Goal: Communication & Community: Answer question/provide support

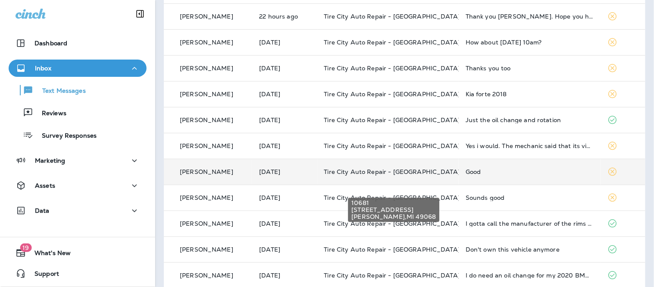
scroll to position [96, 0]
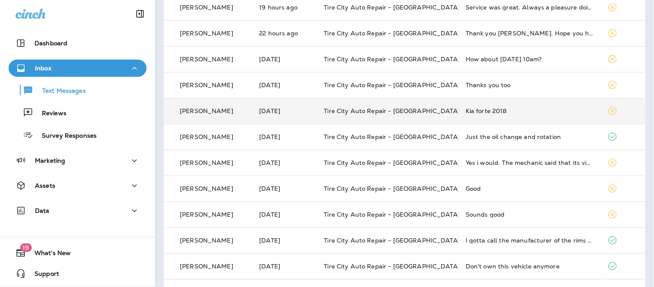
click at [507, 110] on div "Kia forte 2018" at bounding box center [530, 110] width 128 height 7
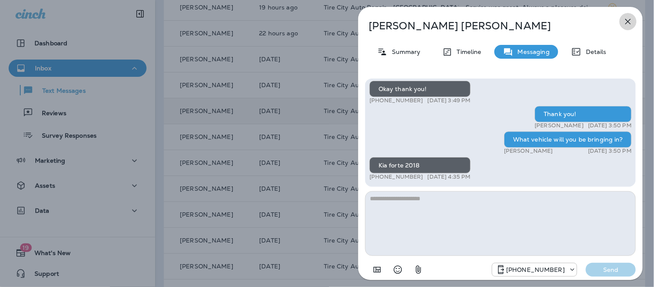
click at [628, 25] on icon "button" at bounding box center [628, 21] width 10 height 10
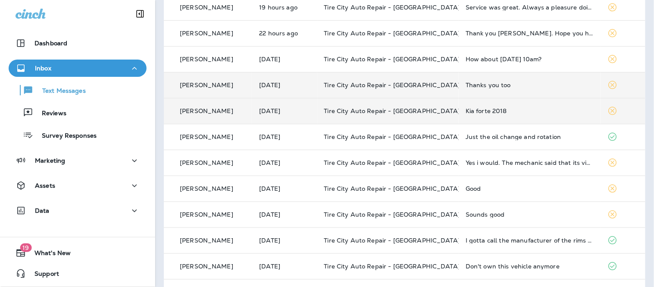
click at [531, 88] on div "Thanks you too" at bounding box center [530, 84] width 128 height 7
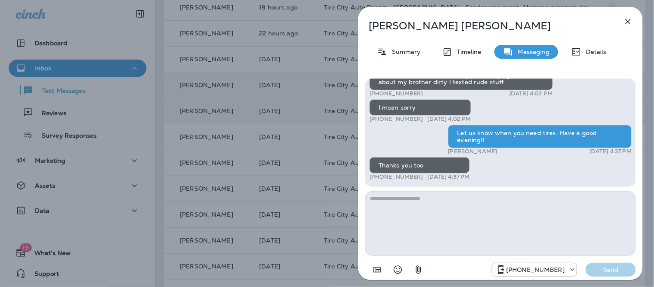
click at [628, 19] on icon "button" at bounding box center [628, 21] width 10 height 10
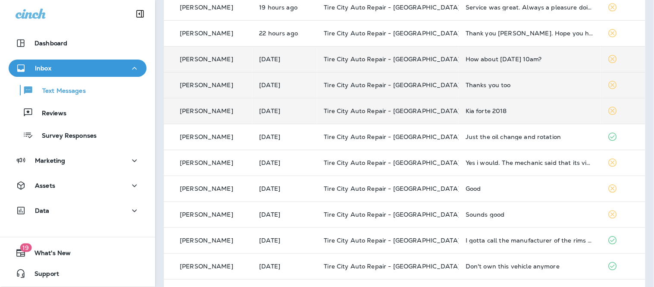
click at [506, 57] on div "How about [DATE] 10am?" at bounding box center [530, 59] width 128 height 7
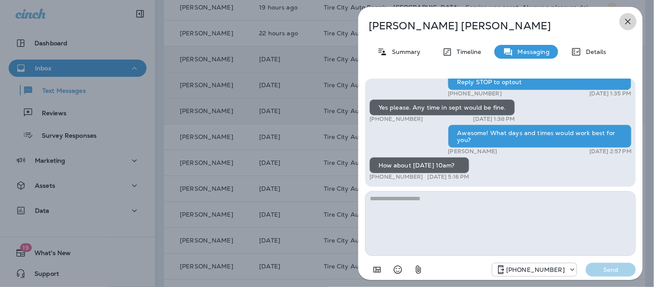
click at [626, 18] on icon "button" at bounding box center [628, 21] width 10 height 10
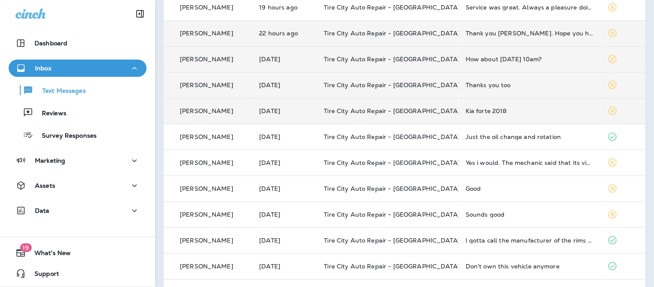
click at [548, 37] on td "Thank you [PERSON_NAME]. Hope you have a great day." at bounding box center [530, 33] width 142 height 26
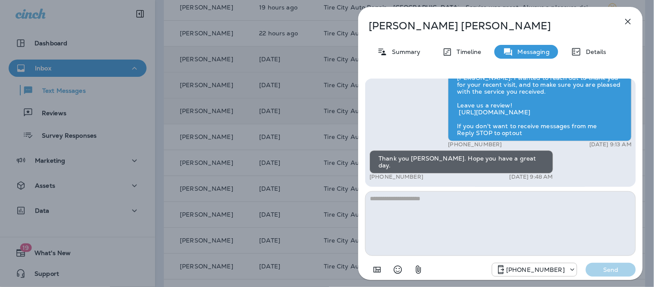
click at [488, 194] on textarea at bounding box center [500, 223] width 271 height 65
type textarea "**********"
click at [604, 270] on p "Send" at bounding box center [611, 270] width 36 height 8
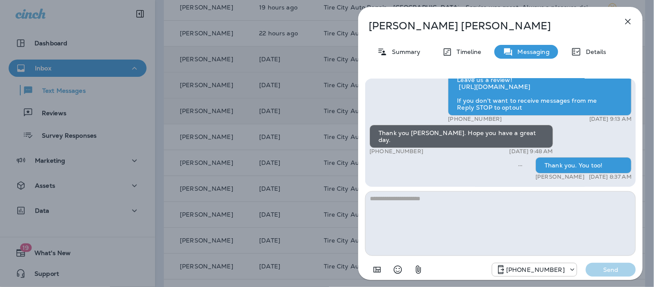
click at [628, 22] on icon "button" at bounding box center [628, 21] width 10 height 10
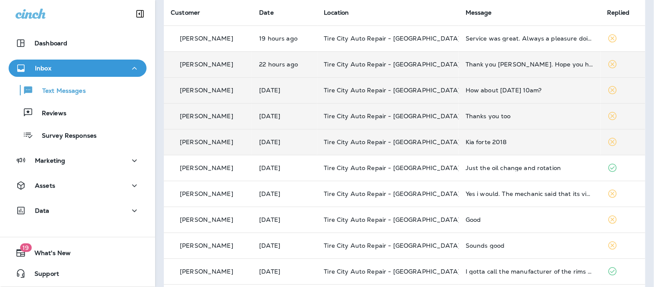
scroll to position [48, 0]
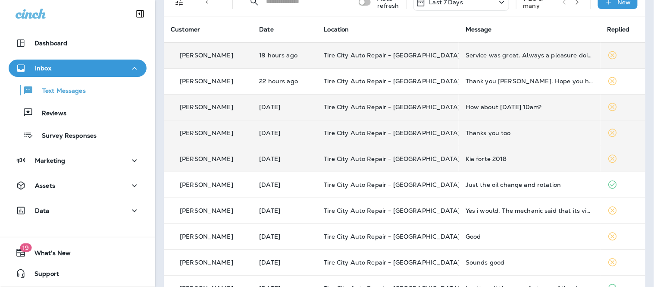
click at [469, 62] on td "Service was great. Always a pleasure doing business with you Driving now but wi…" at bounding box center [530, 55] width 142 height 26
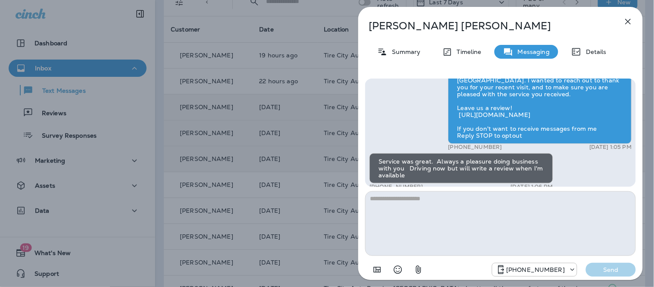
click at [468, 221] on textarea at bounding box center [500, 223] width 271 height 65
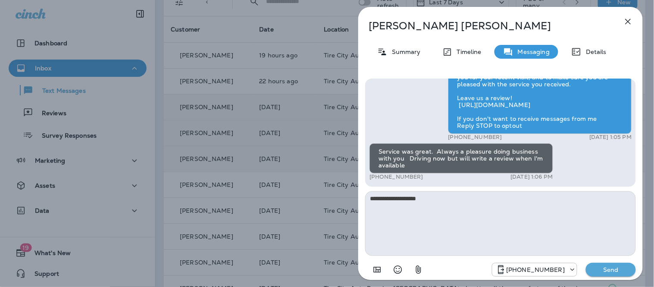
type textarea "**********"
click at [622, 265] on button "Send" at bounding box center [611, 270] width 50 height 14
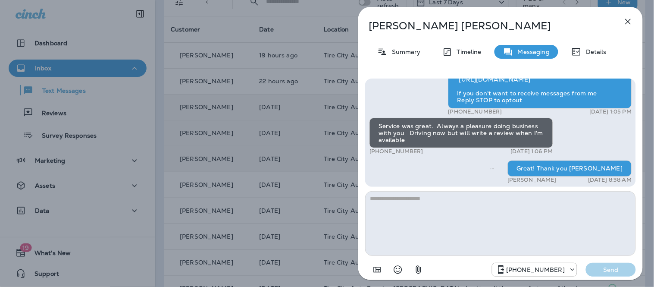
click at [626, 24] on icon "button" at bounding box center [629, 22] width 6 height 6
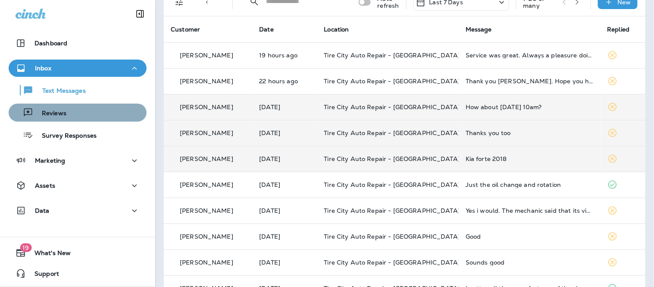
click at [84, 118] on div "Reviews" at bounding box center [77, 112] width 131 height 13
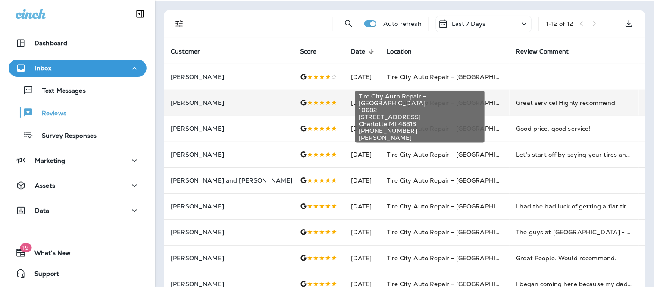
scroll to position [48, 0]
